Goal: Navigation & Orientation: Find specific page/section

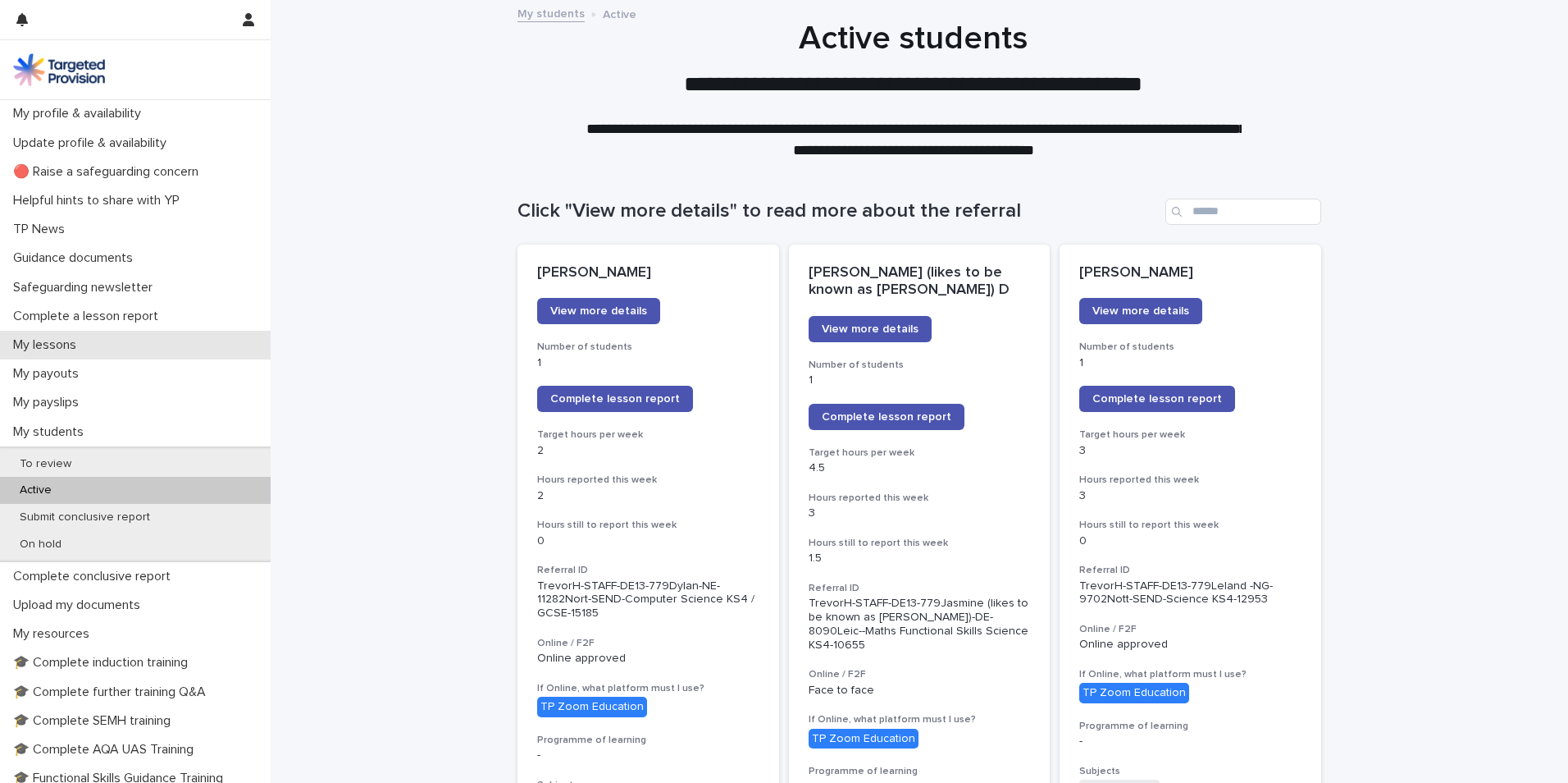
click at [71, 338] on div "My lessons" at bounding box center [135, 344] width 271 height 29
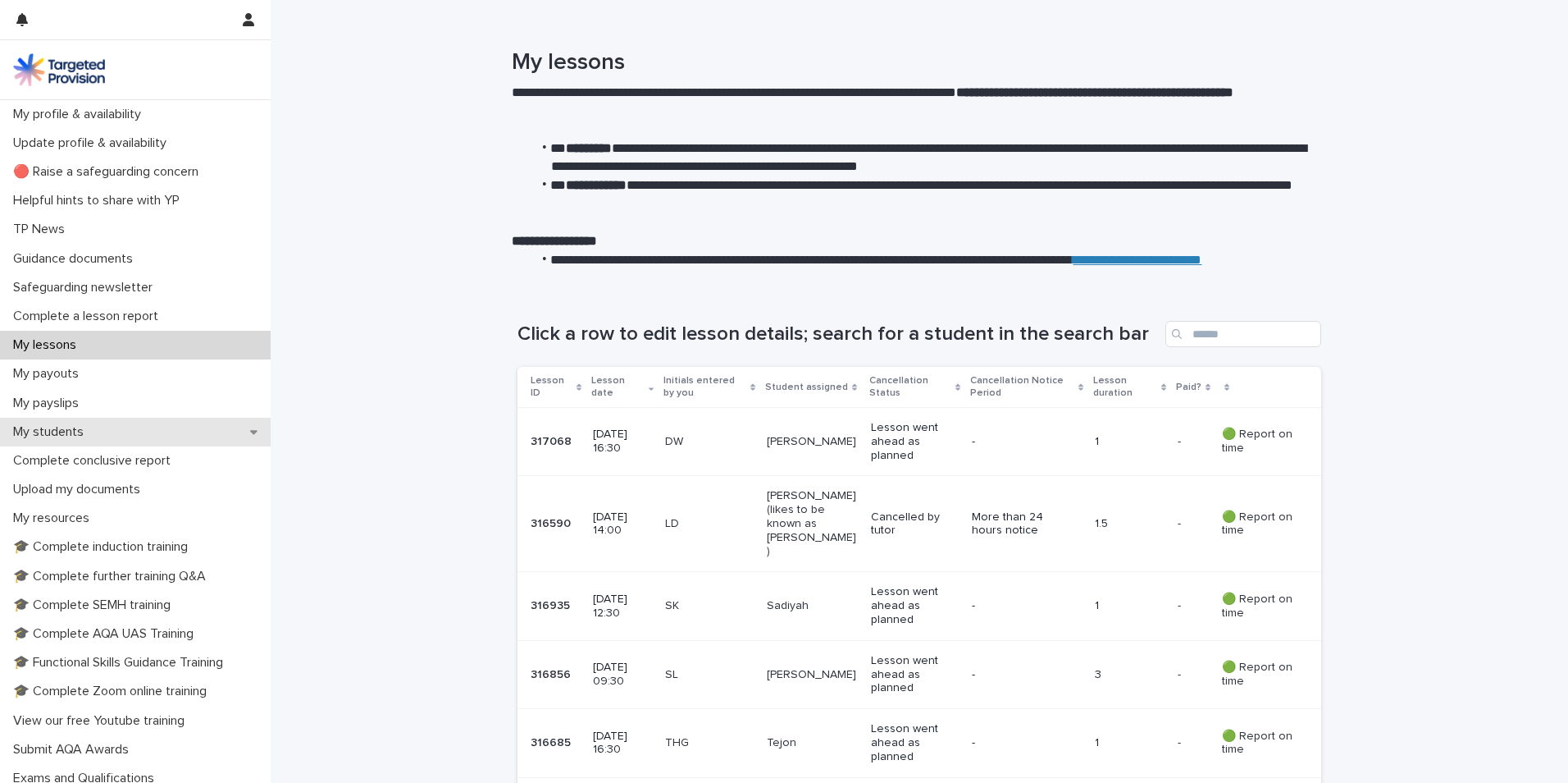
click at [65, 427] on p "My students" at bounding box center [51, 432] width 90 height 16
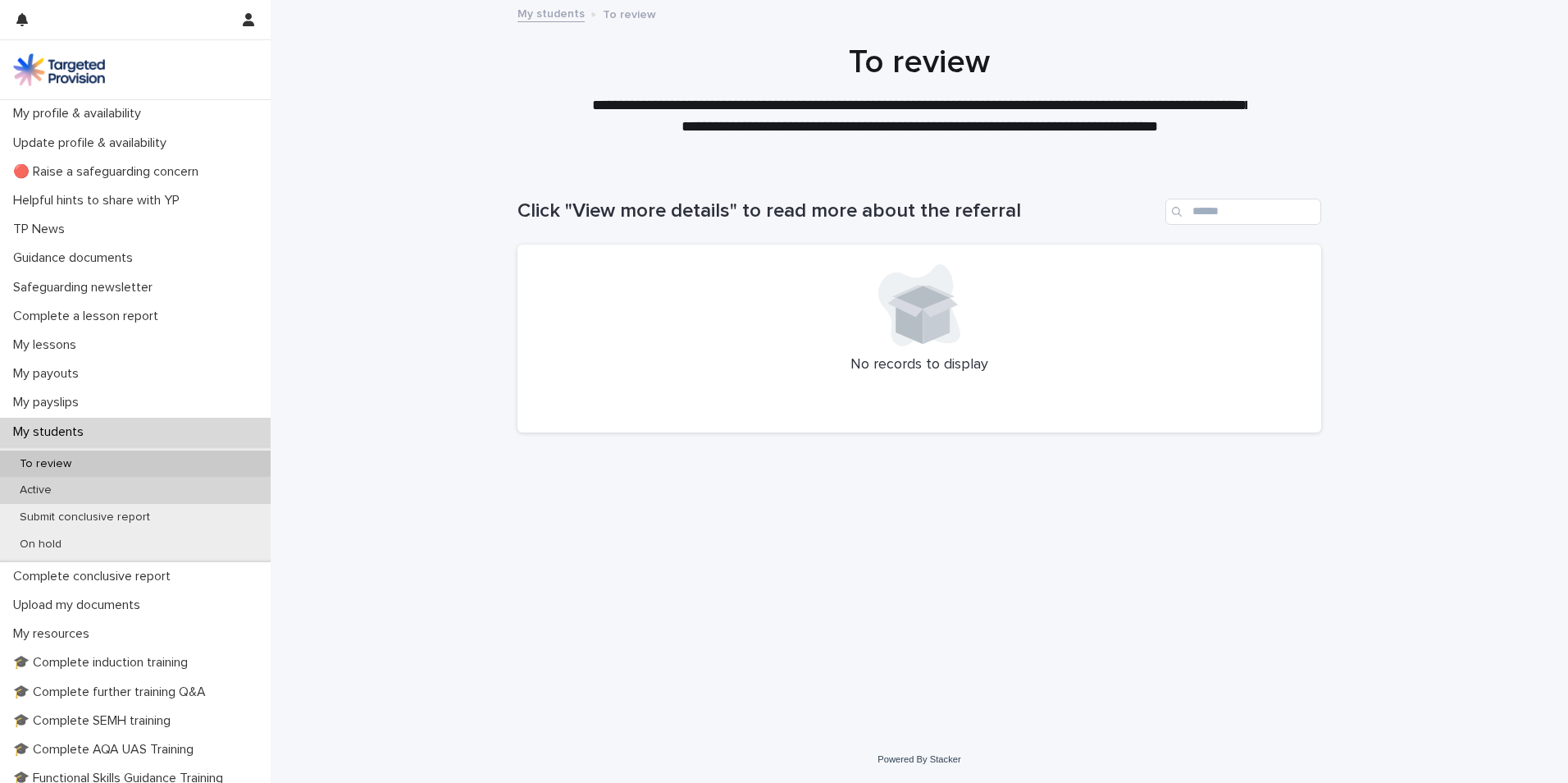
click at [39, 484] on p "Active" at bounding box center [36, 490] width 59 height 14
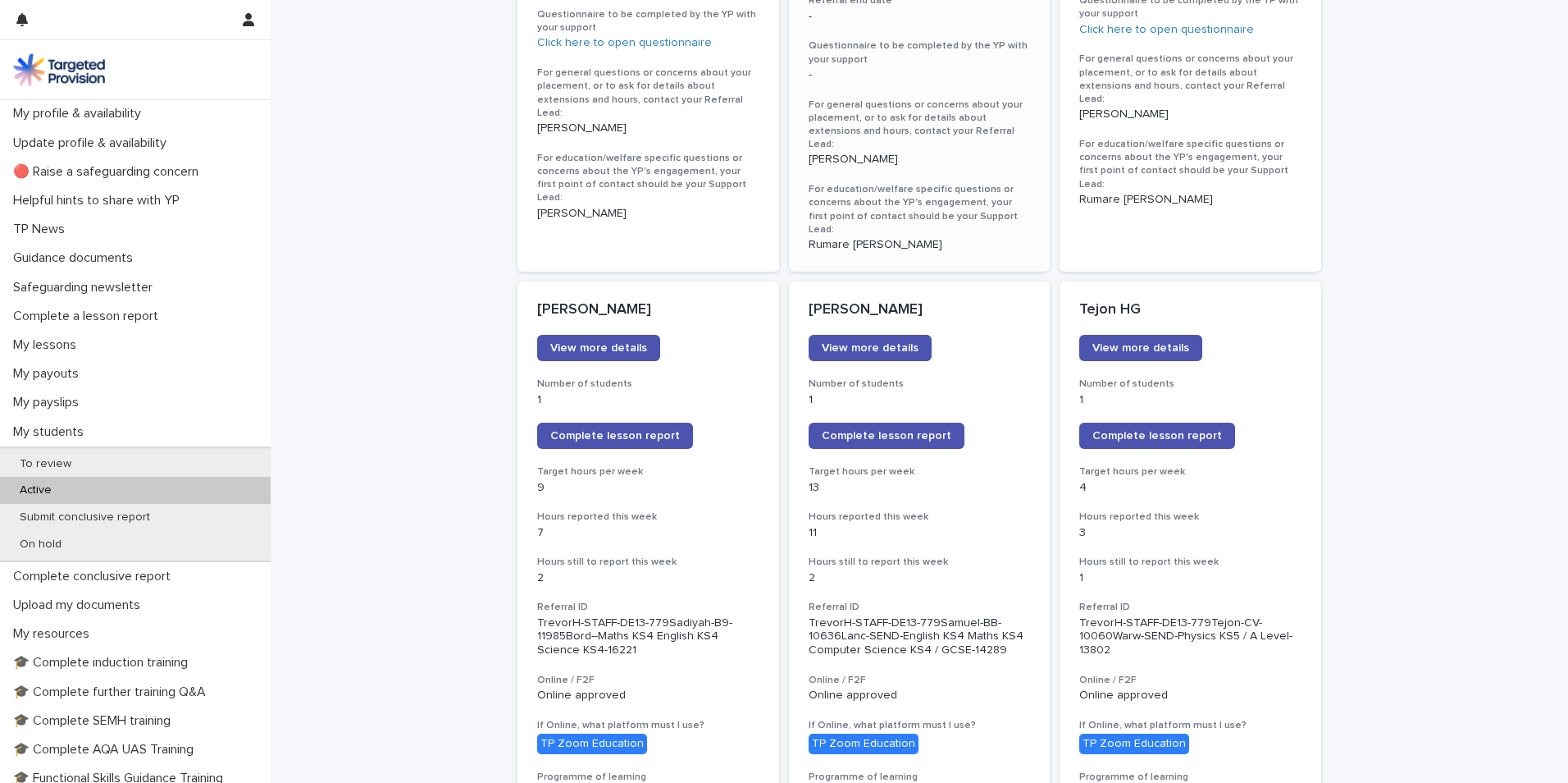
scroll to position [1312, 0]
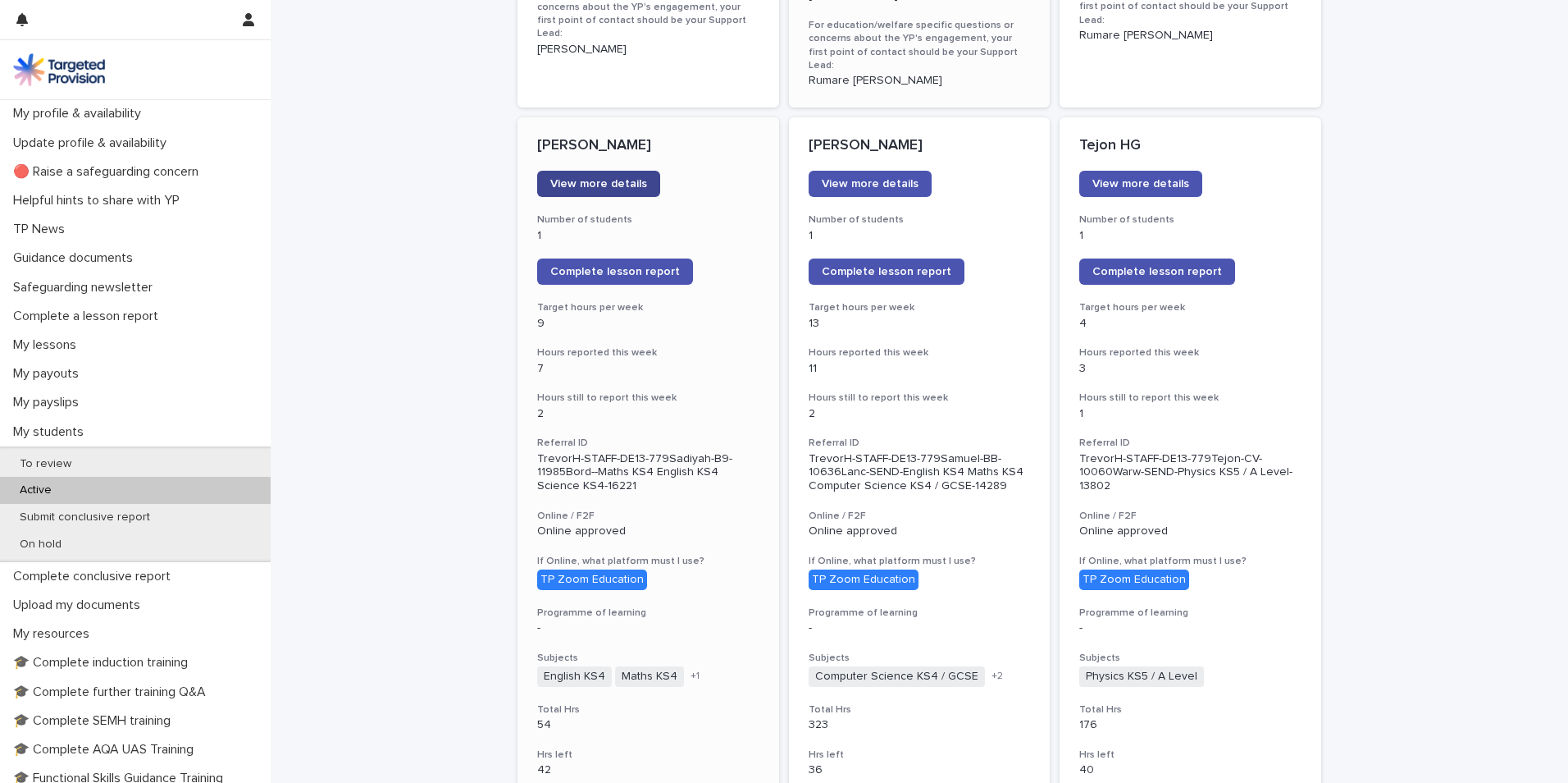
click at [632, 178] on span "View more details" at bounding box center [598, 184] width 97 height 12
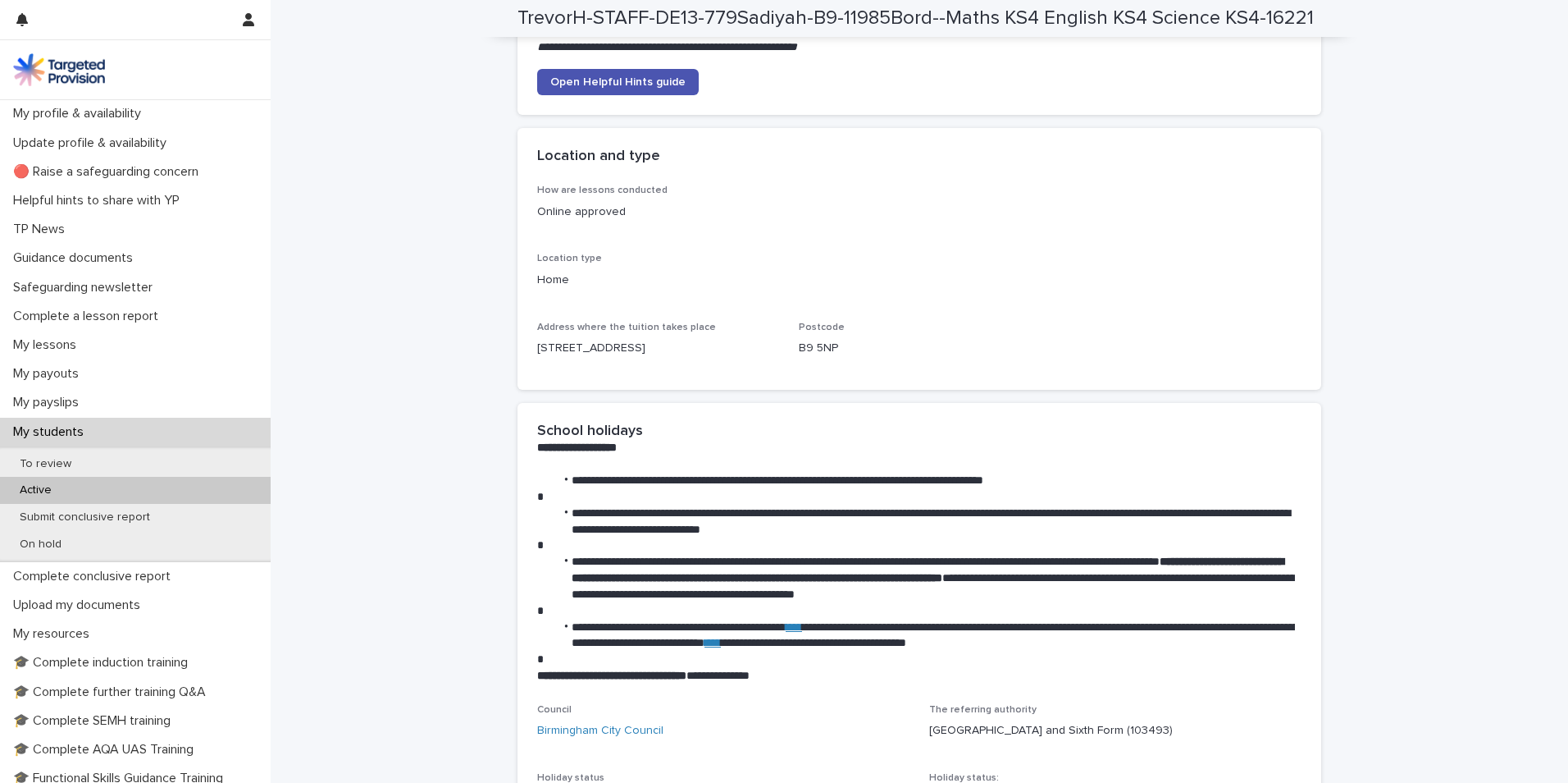
scroll to position [2133, 0]
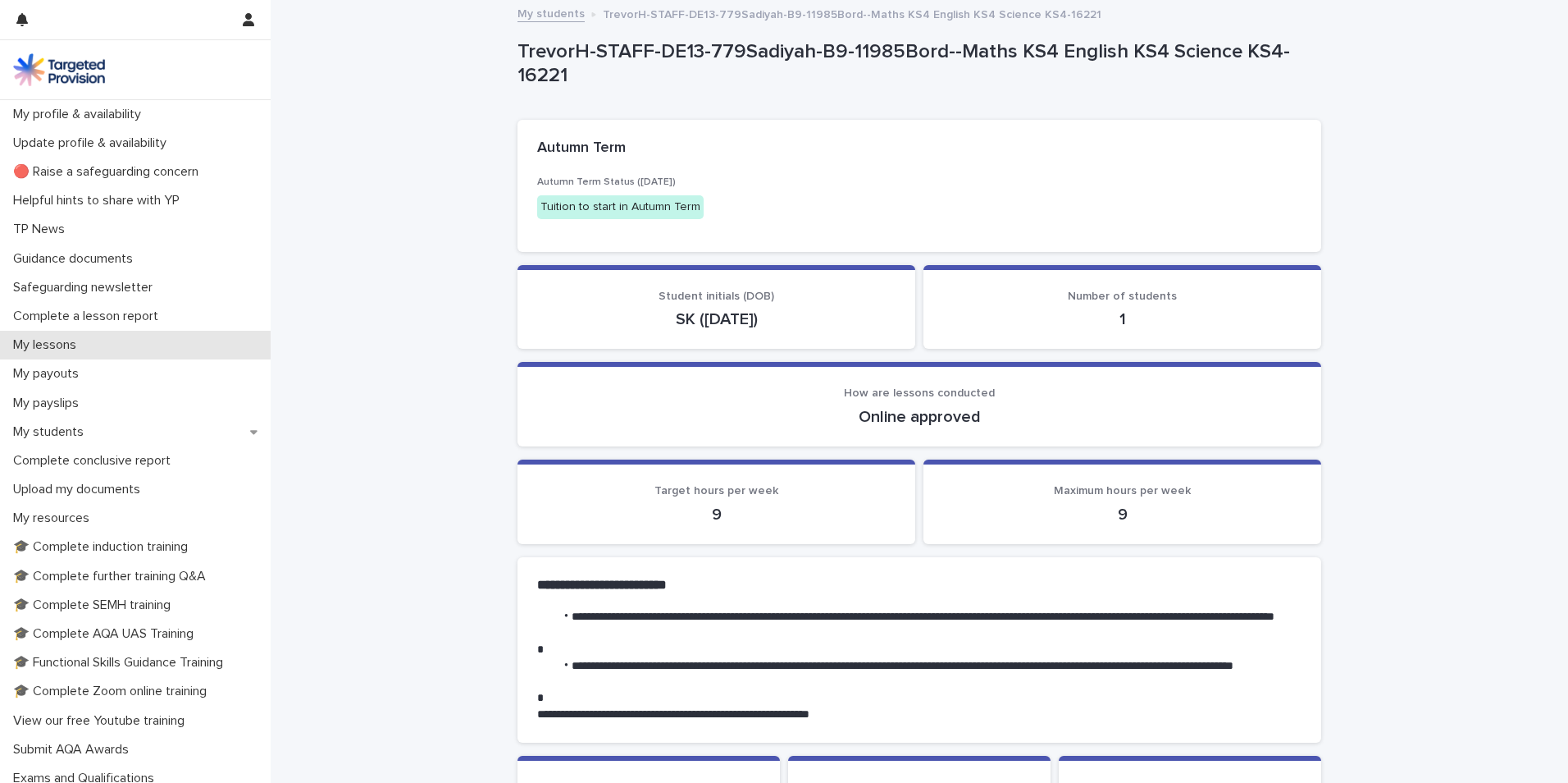
click at [62, 347] on p "My lessons" at bounding box center [48, 344] width 83 height 16
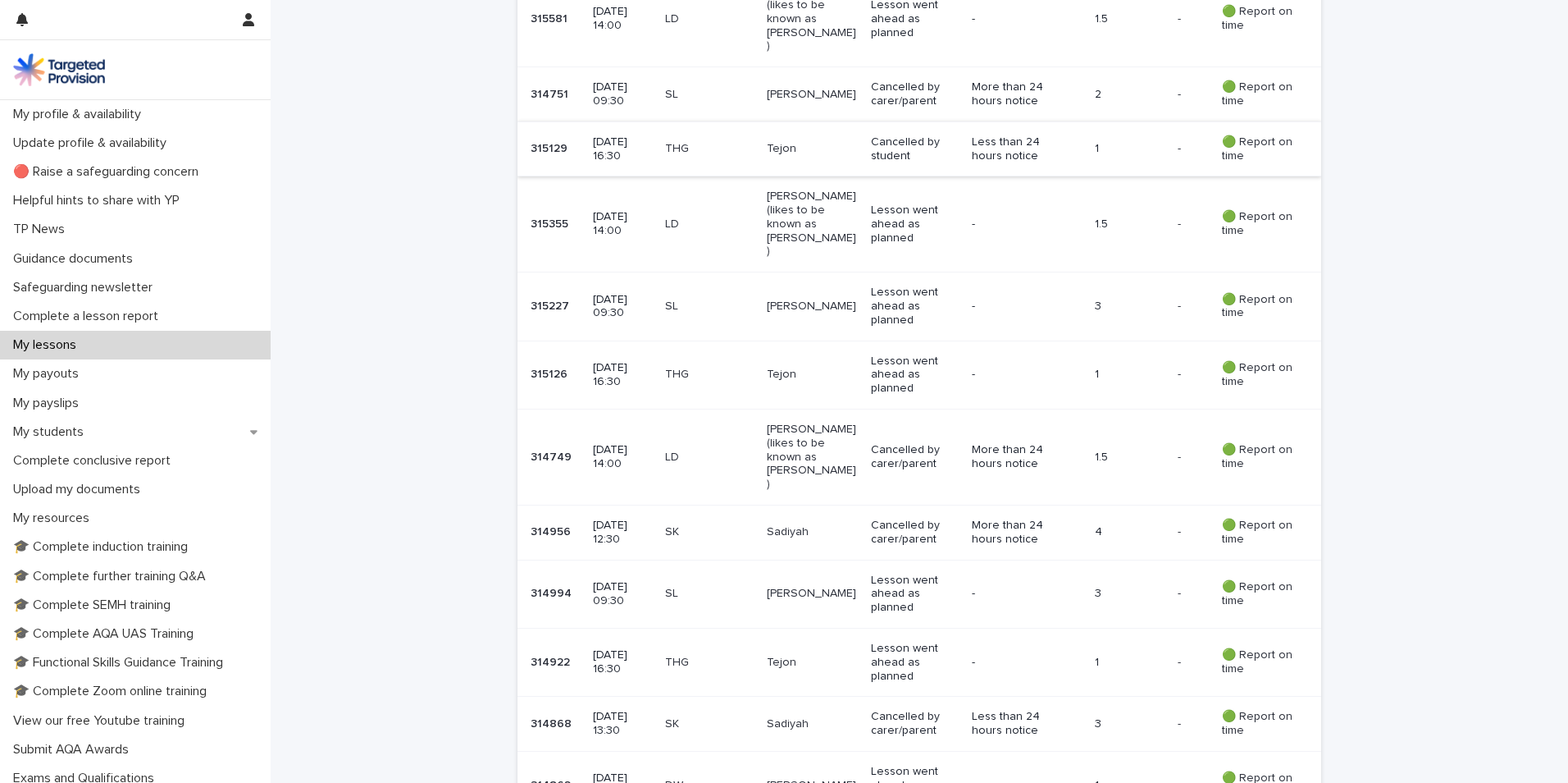
scroll to position [1795, 0]
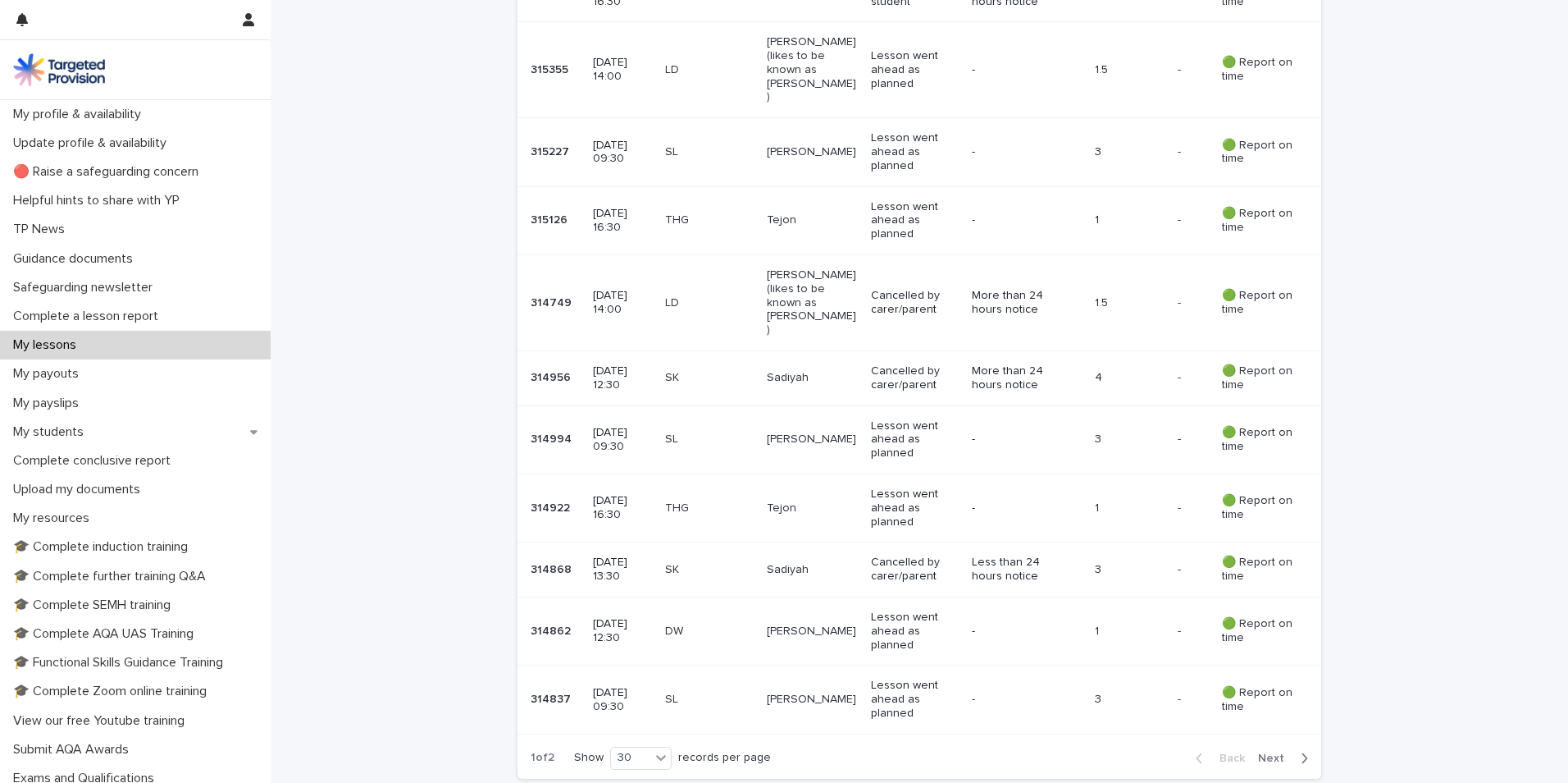
click at [685, 562] on p "SK" at bounding box center [709, 569] width 88 height 14
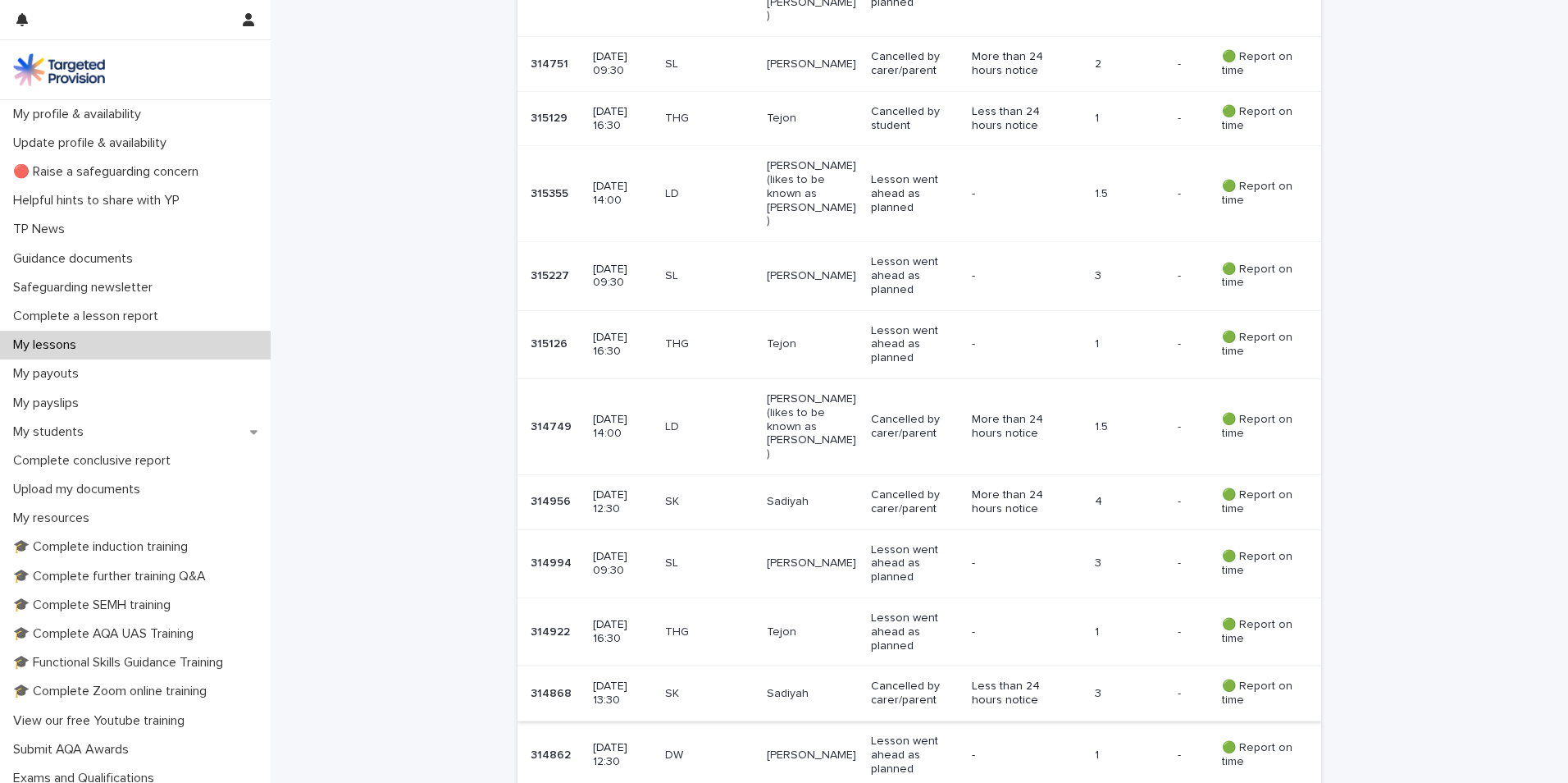
scroll to position [1631, 0]
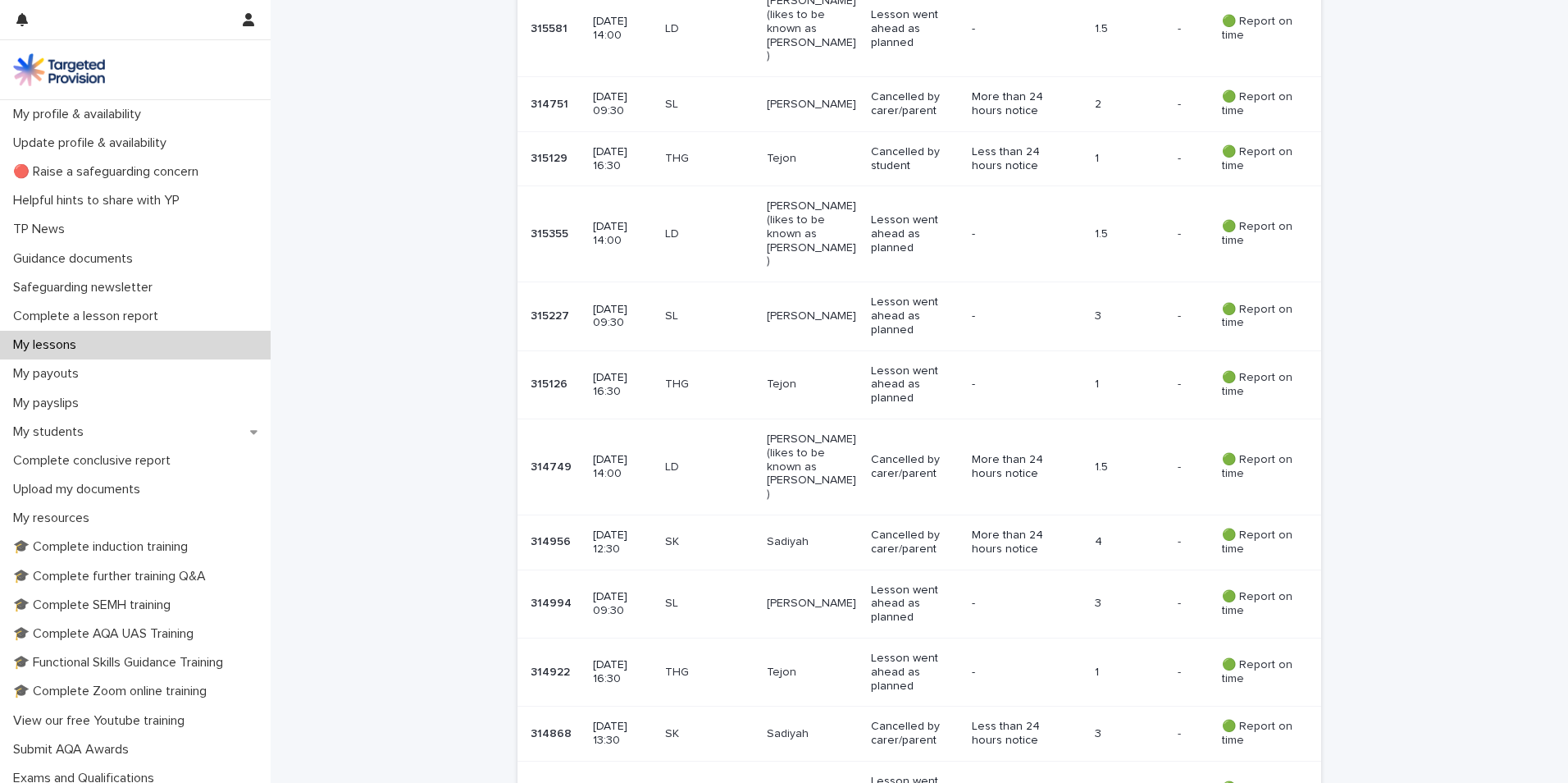
click at [912, 529] on p "Cancelled by carer/parent" at bounding box center [915, 543] width 88 height 28
